Goal: Find specific page/section: Find specific page/section

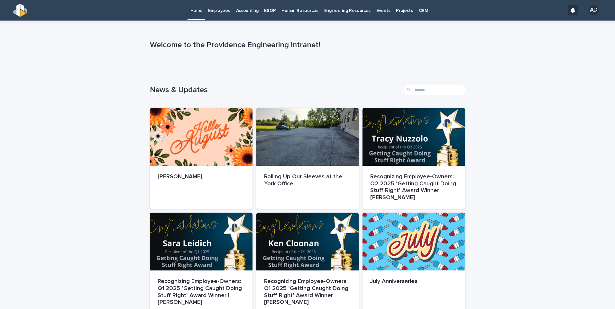
click at [222, 8] on p "Employees" at bounding box center [219, 7] width 22 height 14
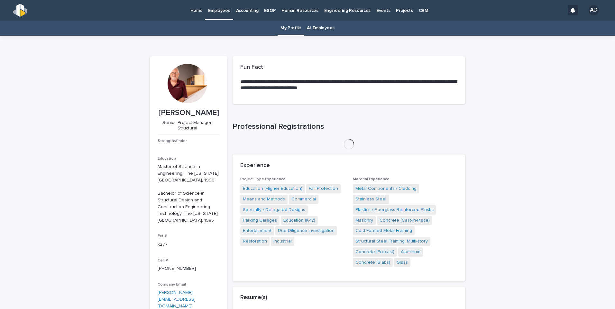
click at [322, 28] on link "All Employees" at bounding box center [321, 28] width 28 height 15
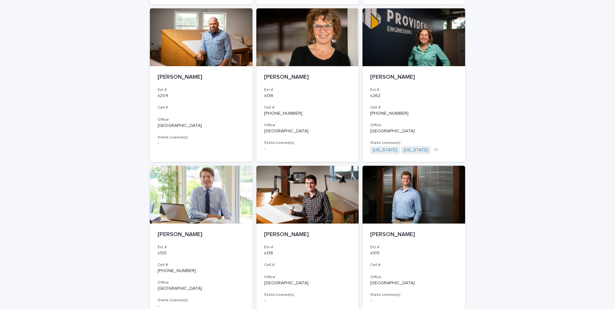
scroll to position [708, 0]
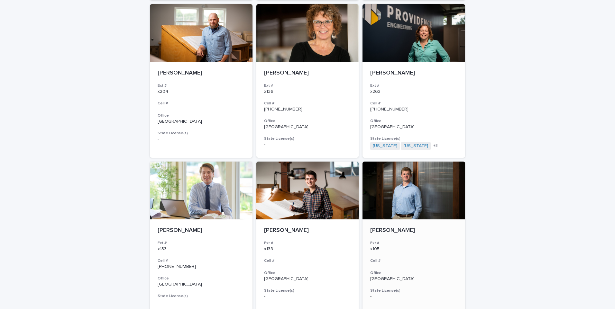
click at [436, 195] on div at bounding box center [414, 191] width 103 height 58
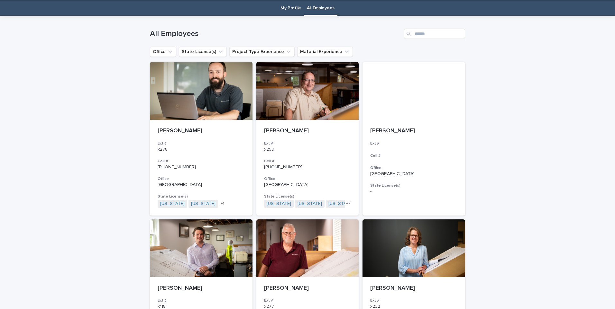
scroll to position [21, 0]
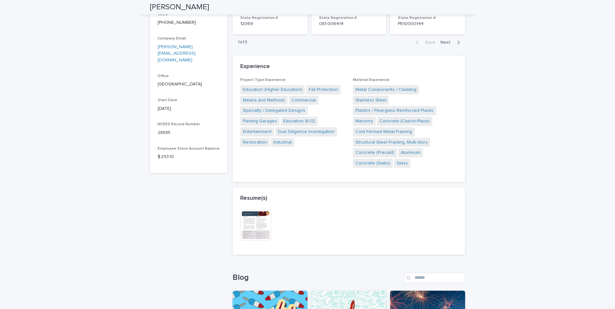
scroll to position [439, 0]
